Goal: Task Accomplishment & Management: Use online tool/utility

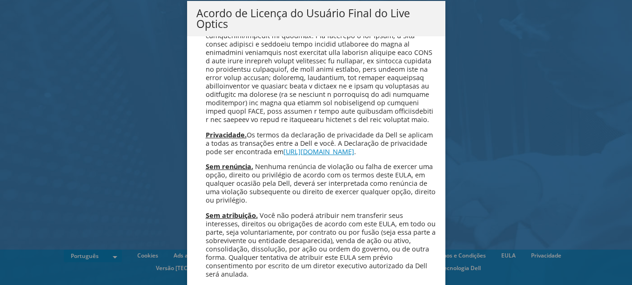
scroll to position [3721, 0]
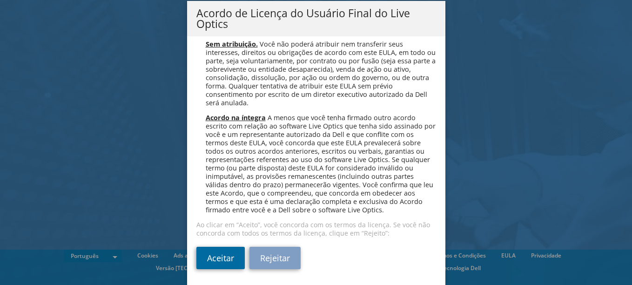
click at [229, 255] on link "Aceitar" at bounding box center [220, 258] width 48 height 22
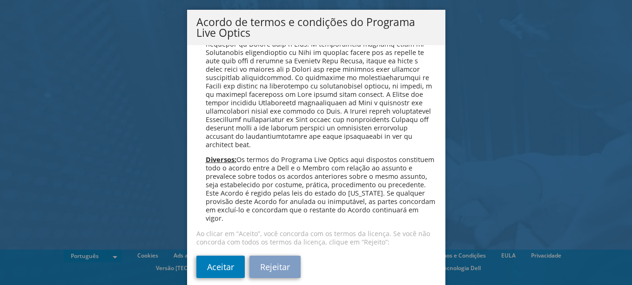
scroll to position [27, 0]
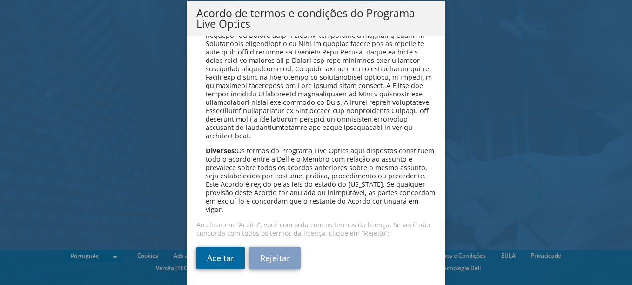
click at [217, 252] on link "Aceitar" at bounding box center [220, 258] width 48 height 22
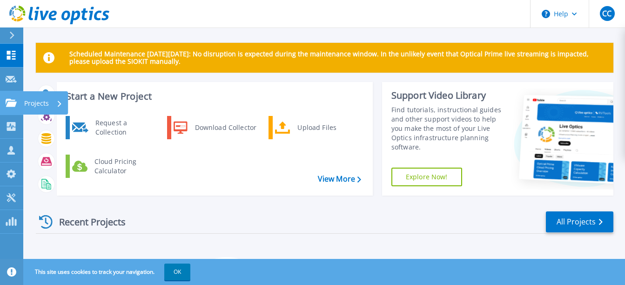
click at [36, 100] on p "Projects" at bounding box center [36, 103] width 25 height 24
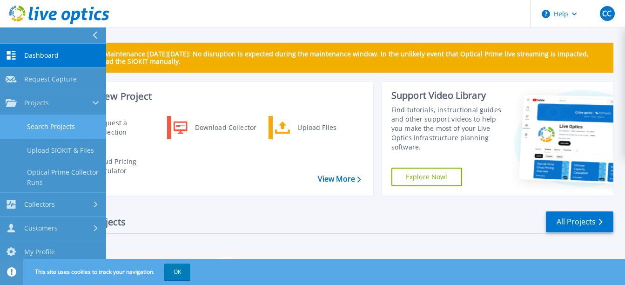
click at [43, 125] on link "Search Projects" at bounding box center [53, 127] width 106 height 24
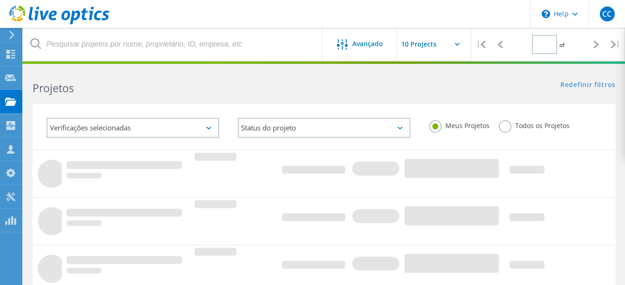
type input "1"
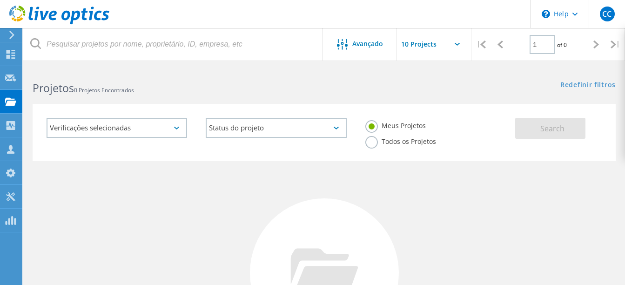
click at [428, 47] on input "text" at bounding box center [443, 44] width 93 height 33
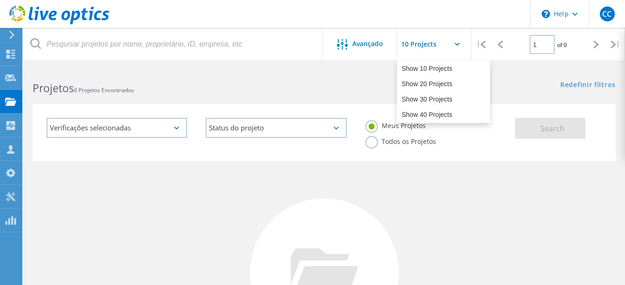
click at [117, 76] on div "Projetos 0 Projetos Encontrados" at bounding box center [173, 79] width 301 height 25
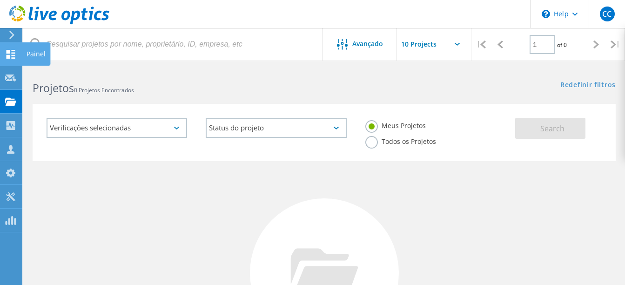
click at [41, 50] on div "Painel" at bounding box center [36, 53] width 28 height 23
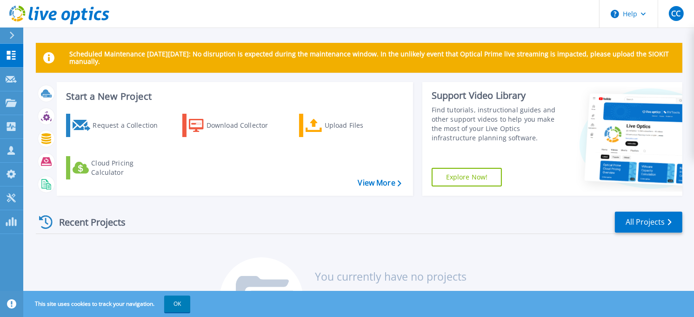
click at [179, 284] on button "OK" at bounding box center [177, 303] width 26 height 17
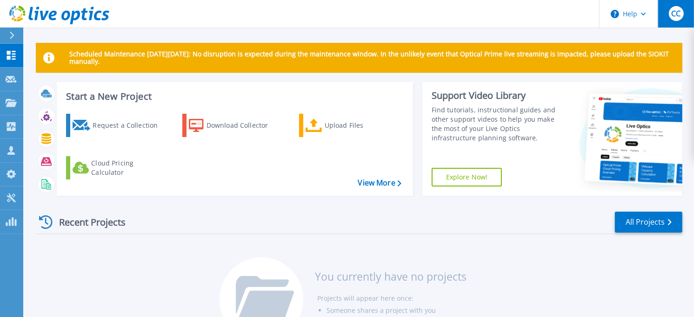
click at [632, 15] on div "CC" at bounding box center [676, 13] width 15 height 15
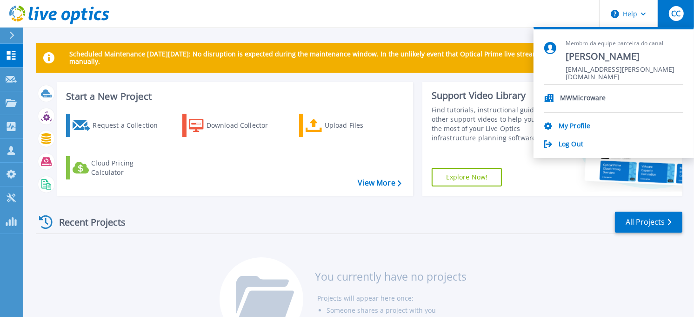
click at [333, 25] on header "Help CC Membro da equipe parceira do canal Cleyton Candido cleyton.candido@mwmi…" at bounding box center [347, 14] width 694 height 28
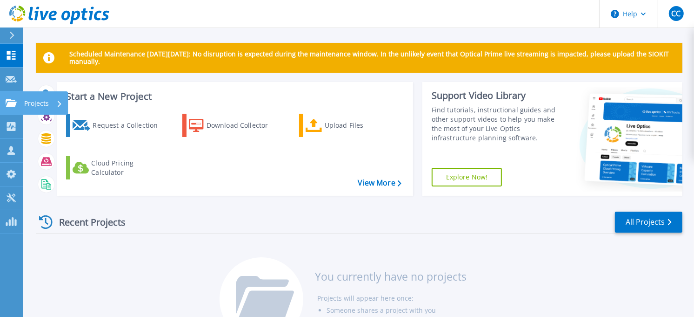
click at [8, 108] on link "Projects Projects" at bounding box center [11, 103] width 23 height 24
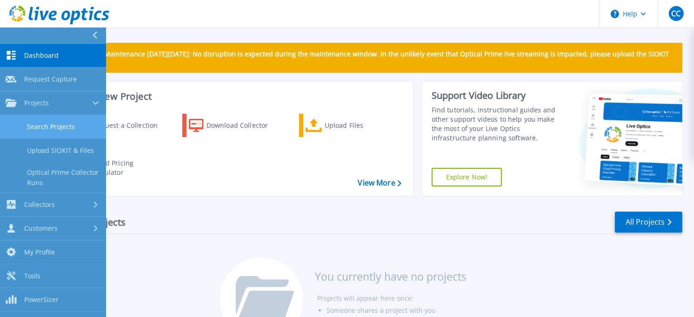
click at [48, 124] on link "Search Projects" at bounding box center [53, 127] width 106 height 24
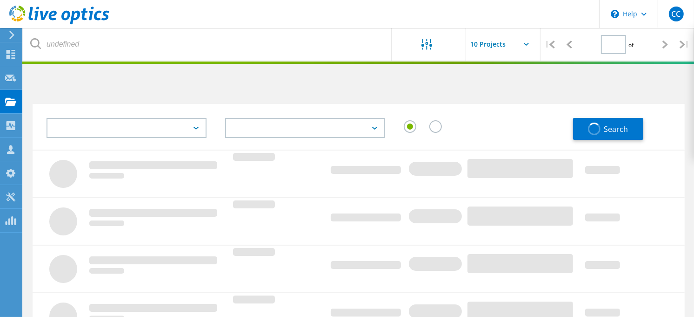
type input "1"
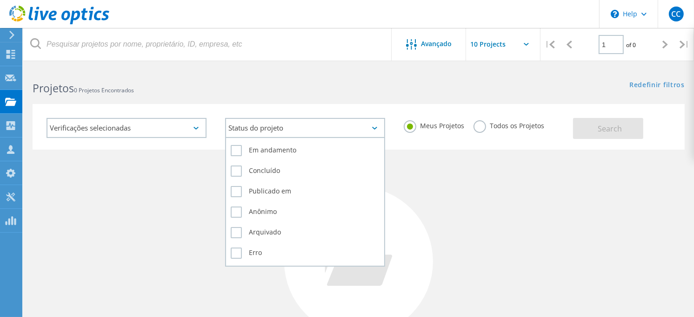
click at [323, 127] on div "Status do projeto" at bounding box center [305, 128] width 160 height 20
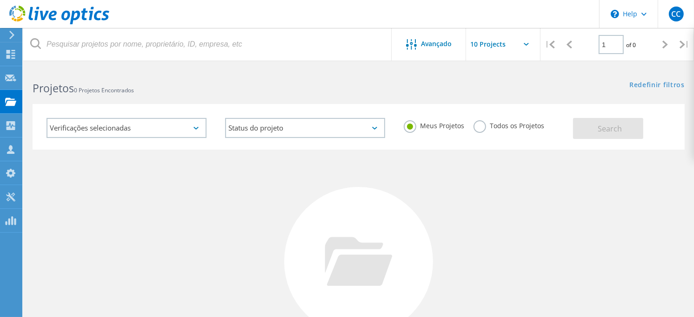
click at [478, 123] on label "Todos os Projetos" at bounding box center [509, 124] width 71 height 9
click at [0, 0] on input "Todos os Projetos" at bounding box center [0, 0] width 0 height 0
click at [604, 129] on span "Search" at bounding box center [610, 128] width 24 height 10
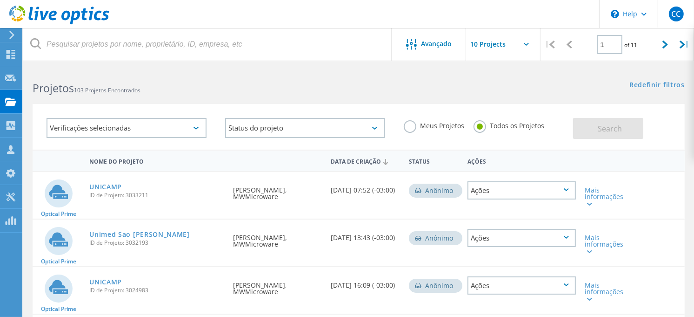
click at [354, 62] on div at bounding box center [347, 62] width 694 height 2
click at [39, 54] on div "Painel" at bounding box center [36, 54] width 19 height 7
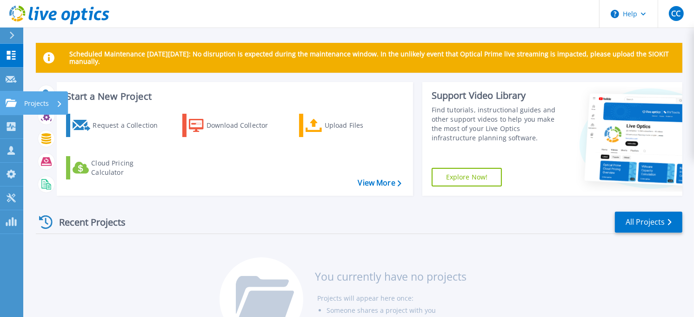
click at [53, 100] on div "Projects" at bounding box center [43, 103] width 38 height 24
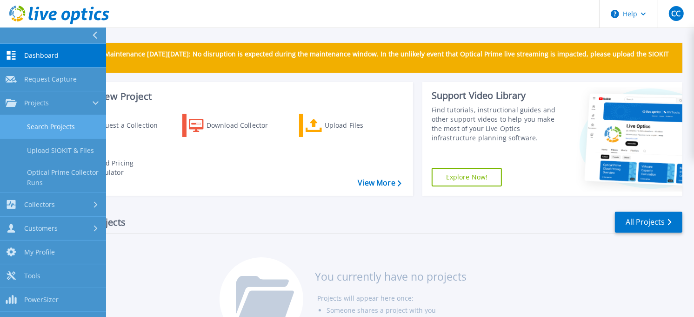
click at [52, 124] on link "Search Projects" at bounding box center [53, 127] width 106 height 24
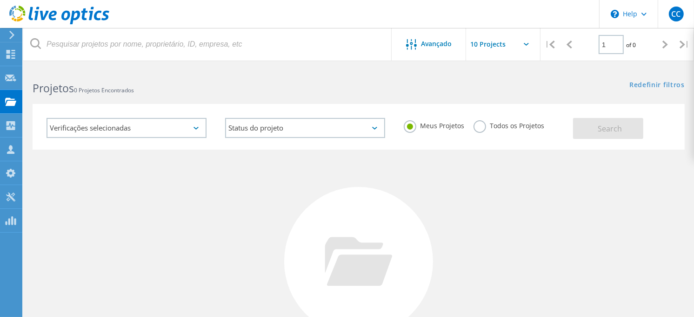
click at [478, 122] on label "Todos os Projetos" at bounding box center [509, 124] width 71 height 9
click at [0, 0] on input "Todos os Projetos" at bounding box center [0, 0] width 0 height 0
click at [601, 121] on button "Search" at bounding box center [608, 128] width 70 height 21
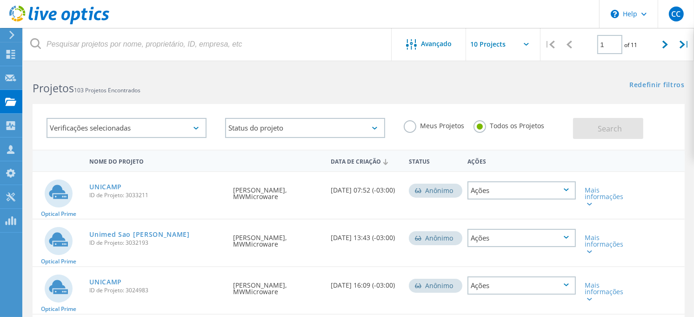
click at [508, 47] on input "text" at bounding box center [512, 44] width 93 height 33
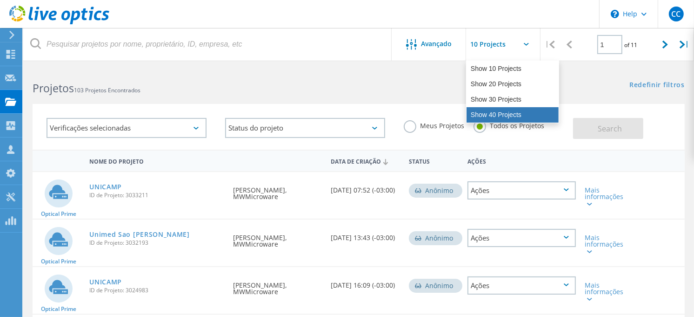
click at [496, 109] on div "Show 40 Projects" at bounding box center [513, 114] width 92 height 15
type input "Show 40 Projects"
